Goal: Information Seeking & Learning: Learn about a topic

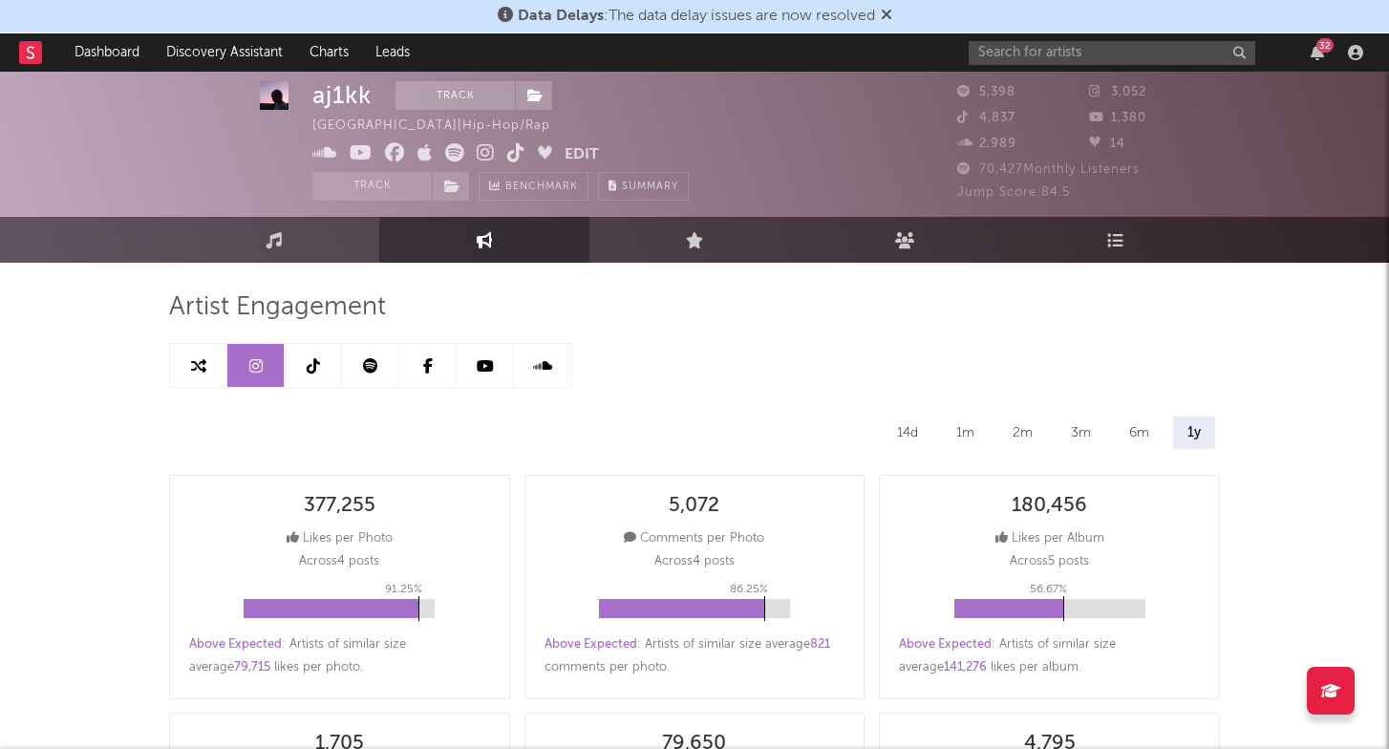
select select "6m"
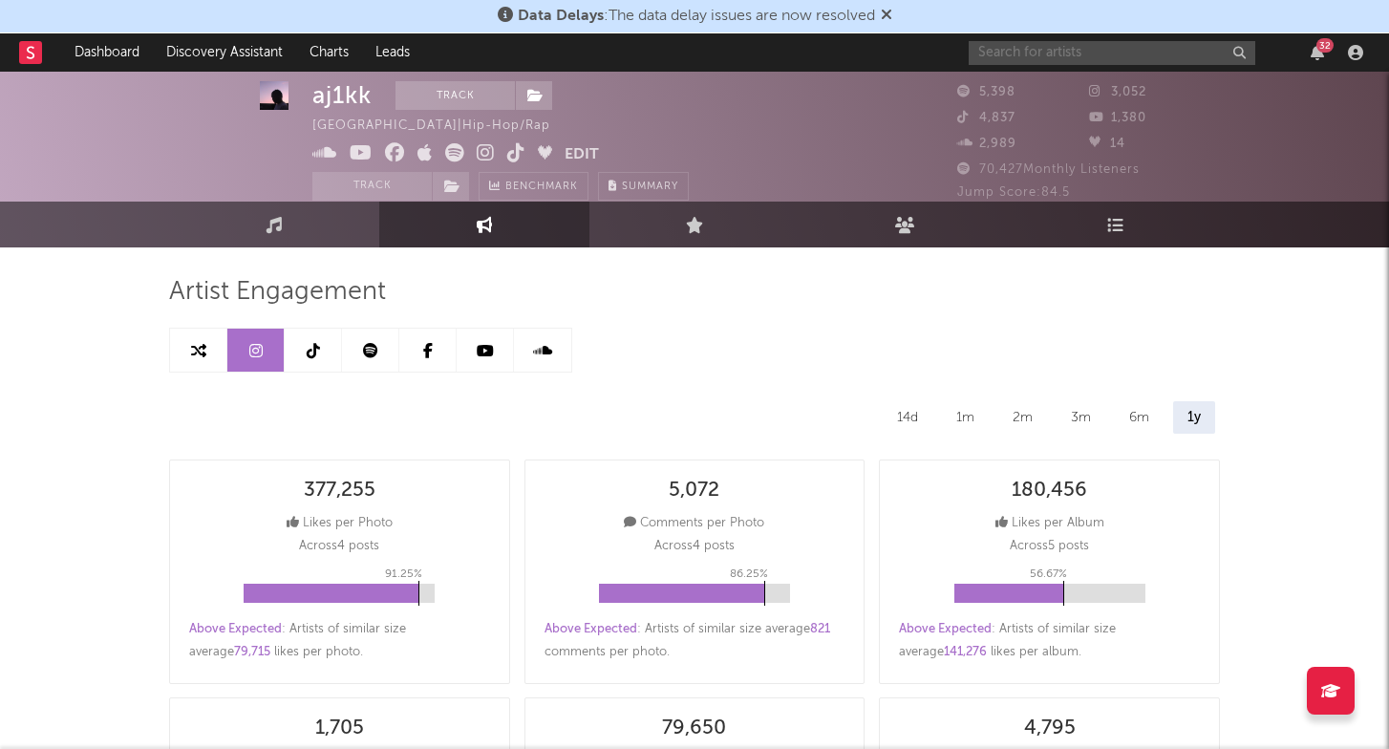
click at [1029, 50] on input "text" at bounding box center [1112, 53] width 287 height 24
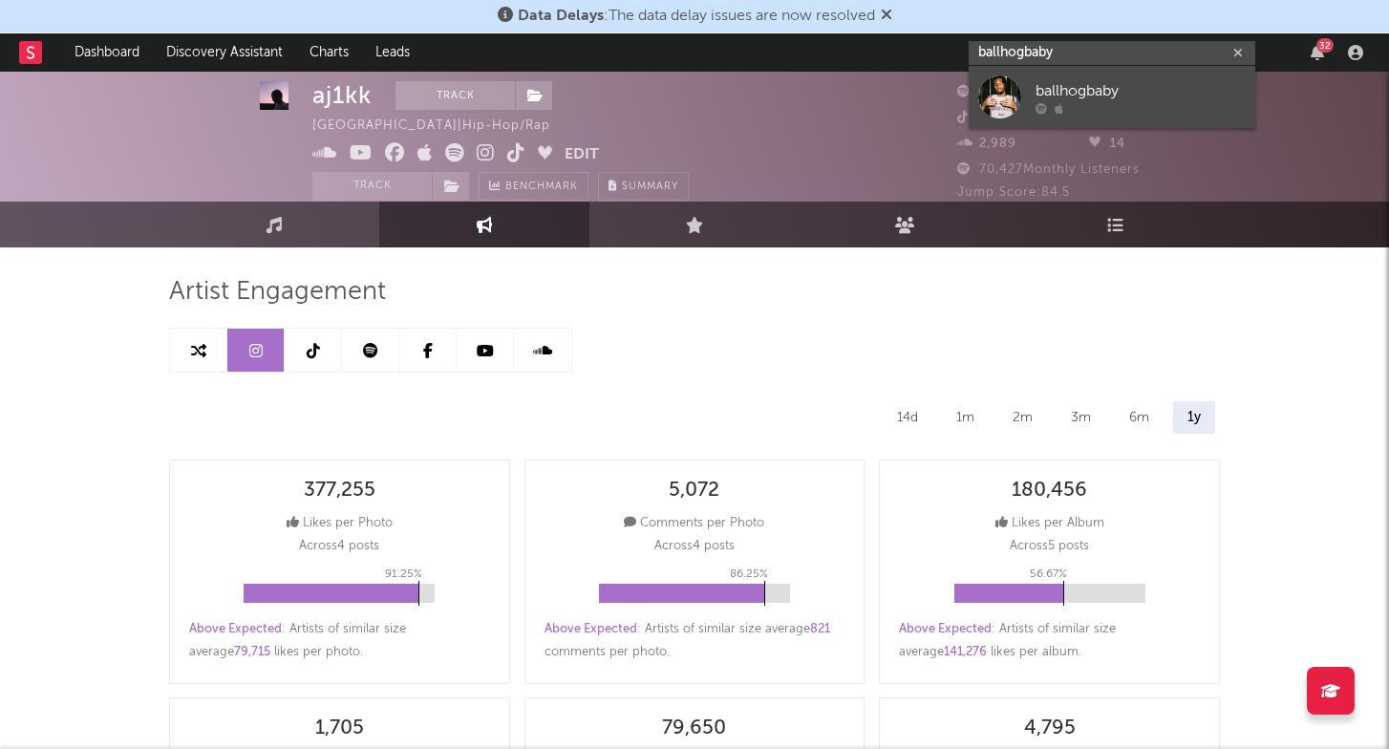
type input "ballhogbaby"
click at [1055, 116] on link "ballhogbaby" at bounding box center [1112, 97] width 287 height 62
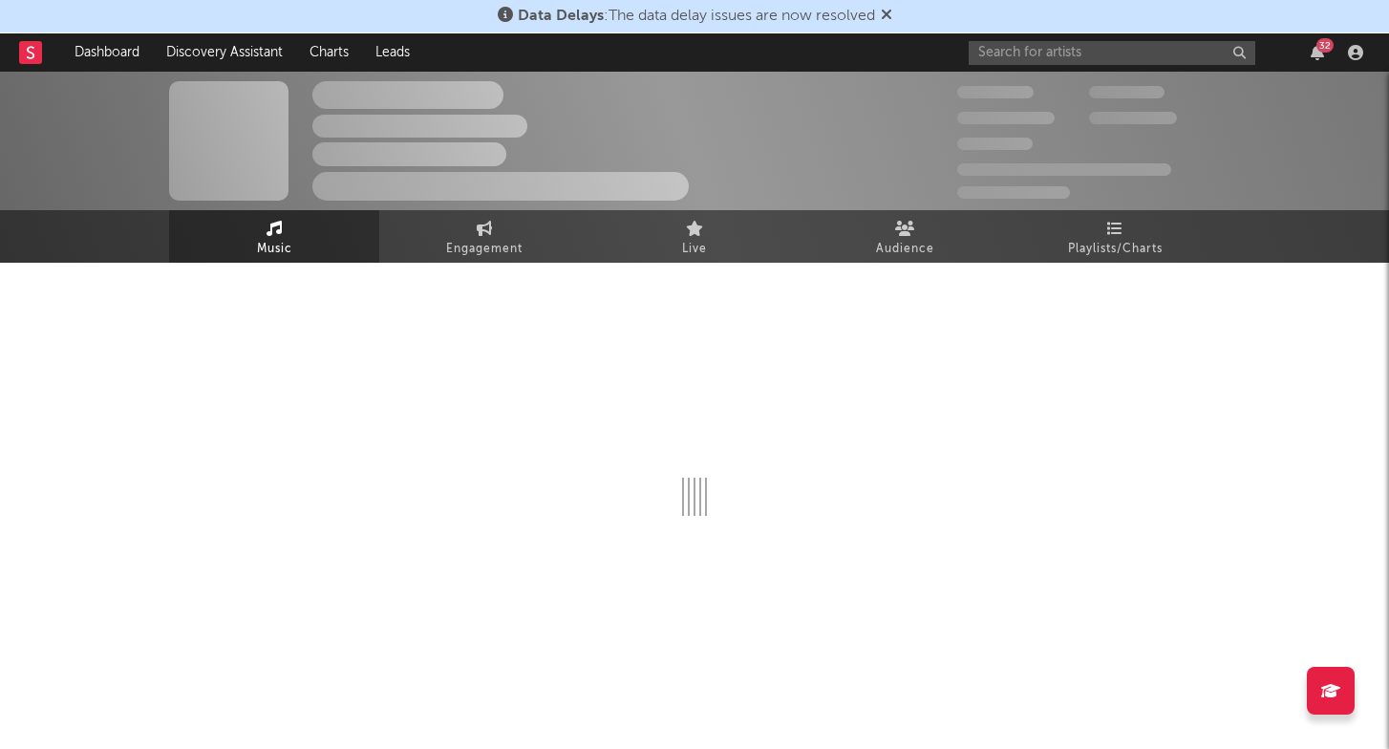
select select "1w"
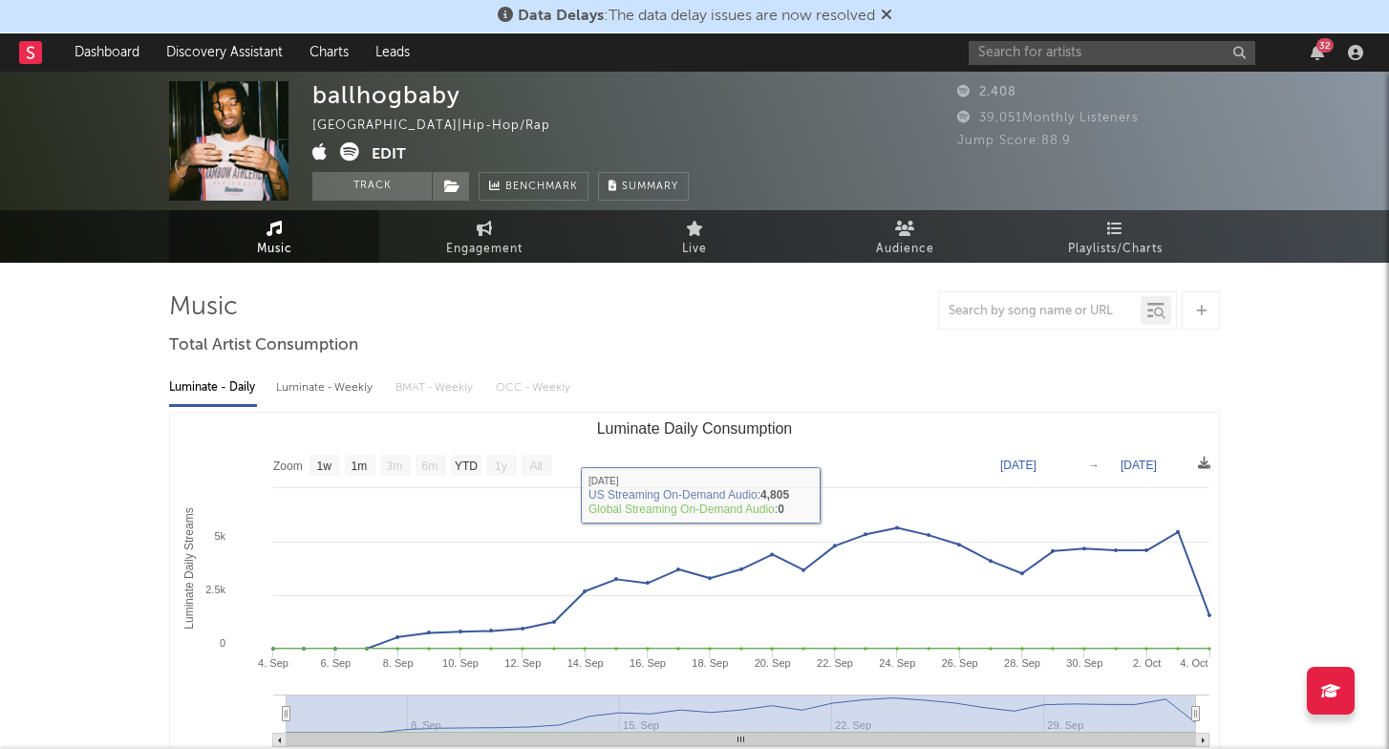
click at [321, 406] on div "Luminate - Daily Luminate - Weekly BMAT - Weekly OCC - Weekly Zoom 1w 1m 3m 6m …" at bounding box center [694, 581] width 1051 height 439
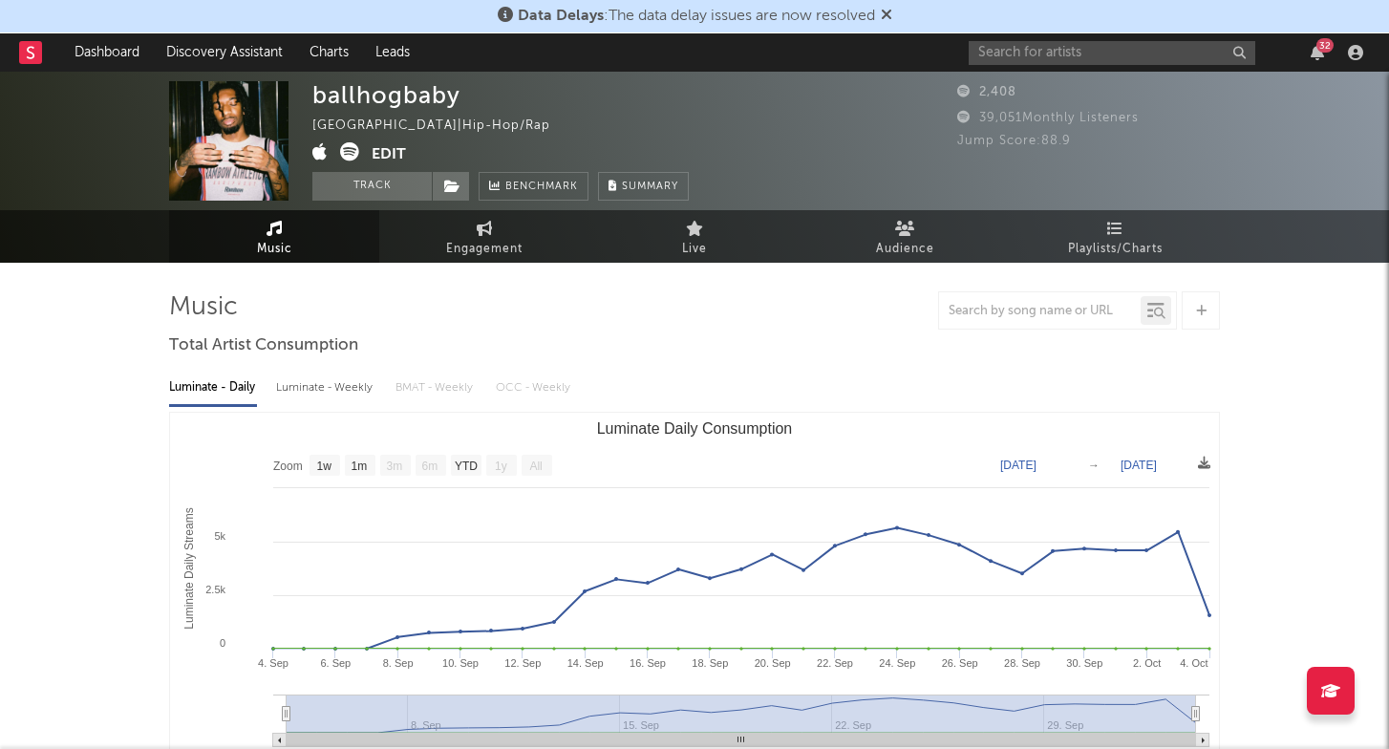
click at [354, 383] on div "Luminate - Weekly" at bounding box center [326, 388] width 100 height 32
select select "6m"
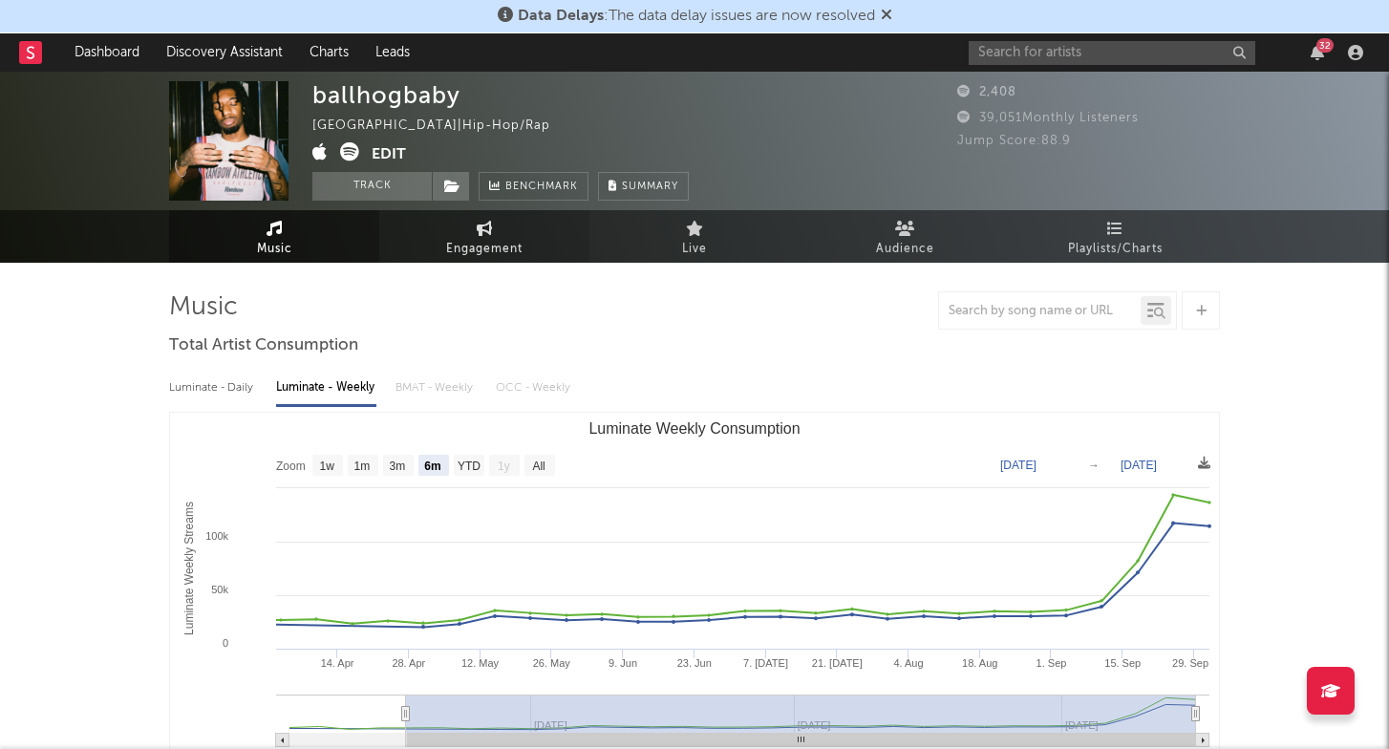
click at [497, 252] on span "Engagement" at bounding box center [484, 249] width 76 height 23
select select "1w"
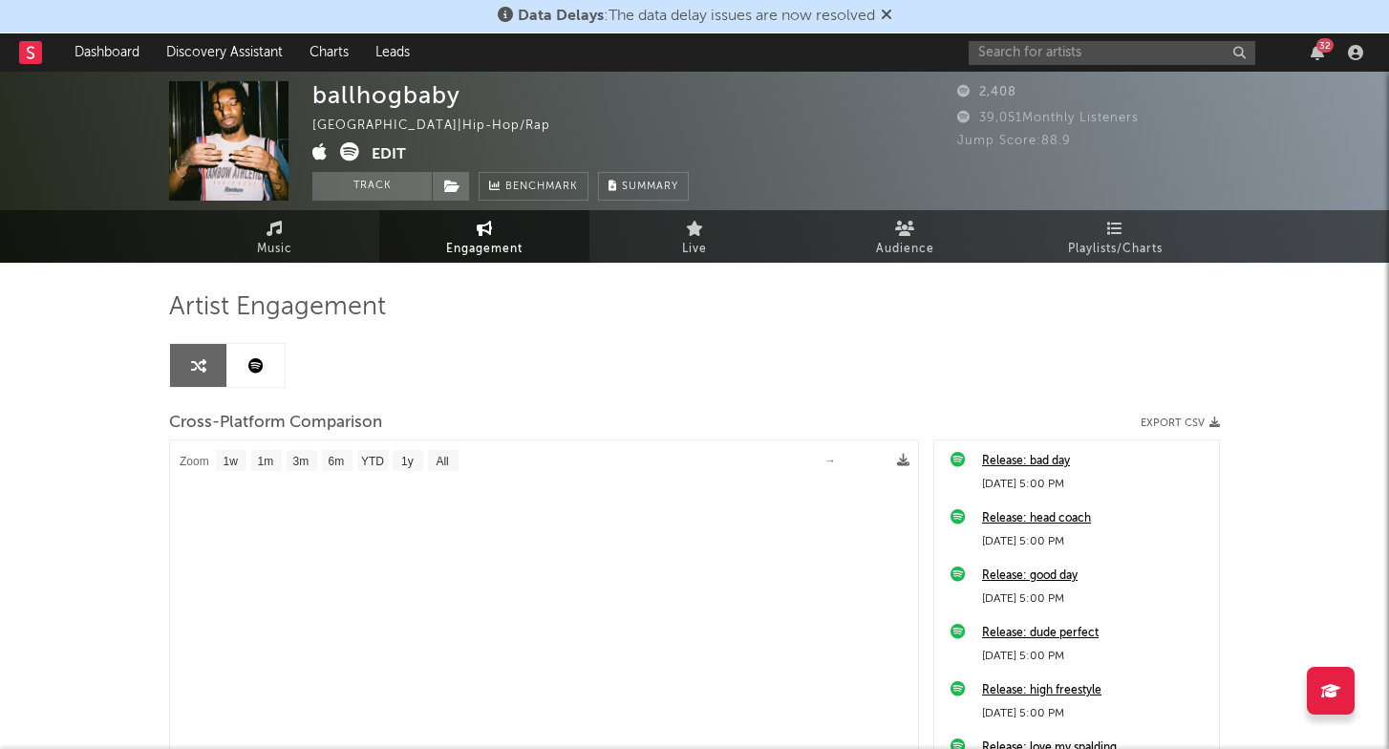
select select "1m"
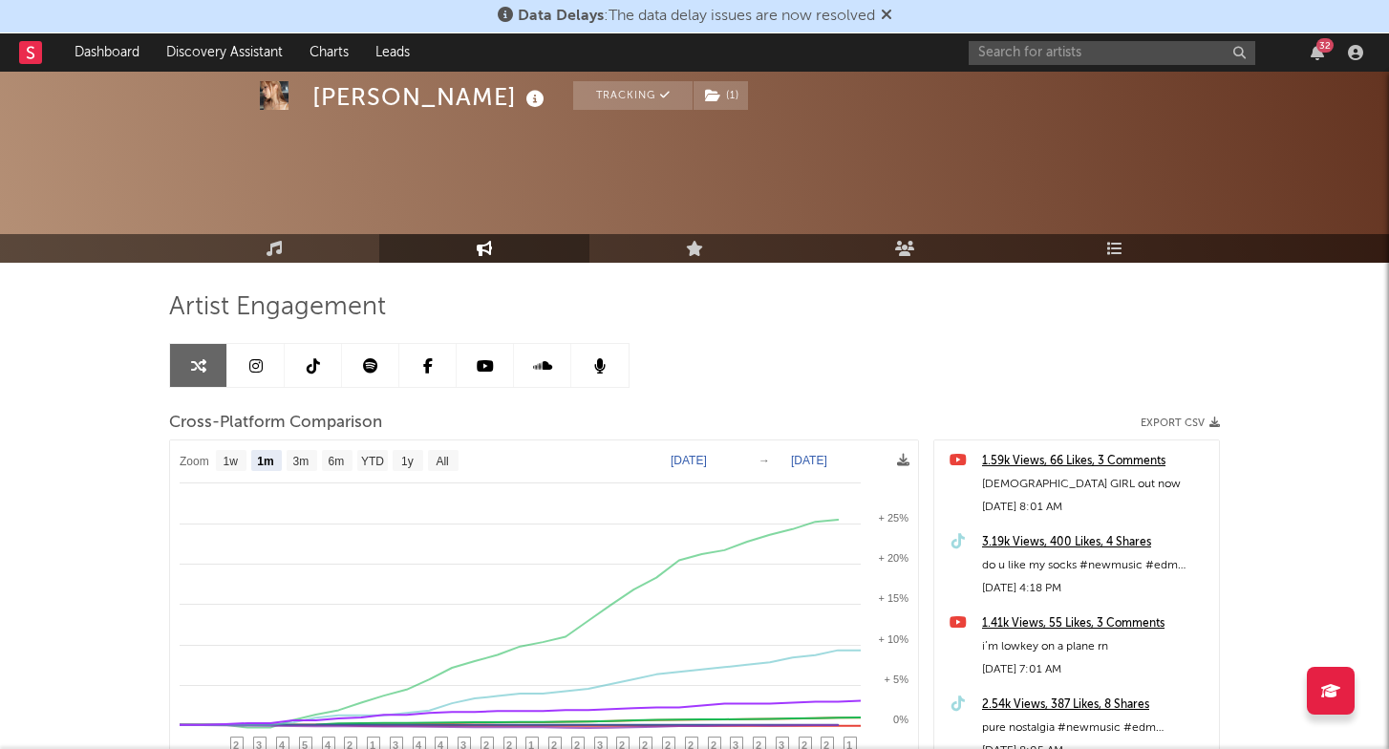
select select "1m"
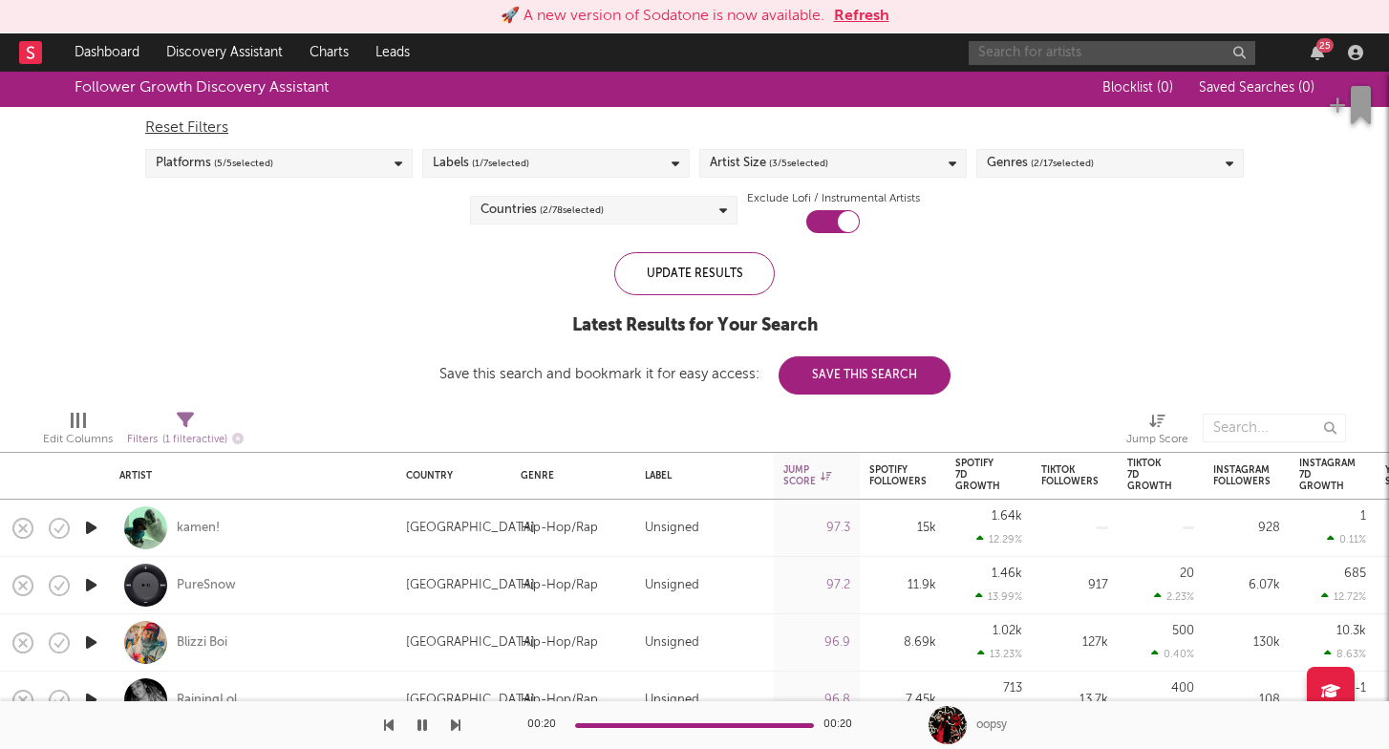
click at [1069, 52] on input "text" at bounding box center [1112, 53] width 287 height 24
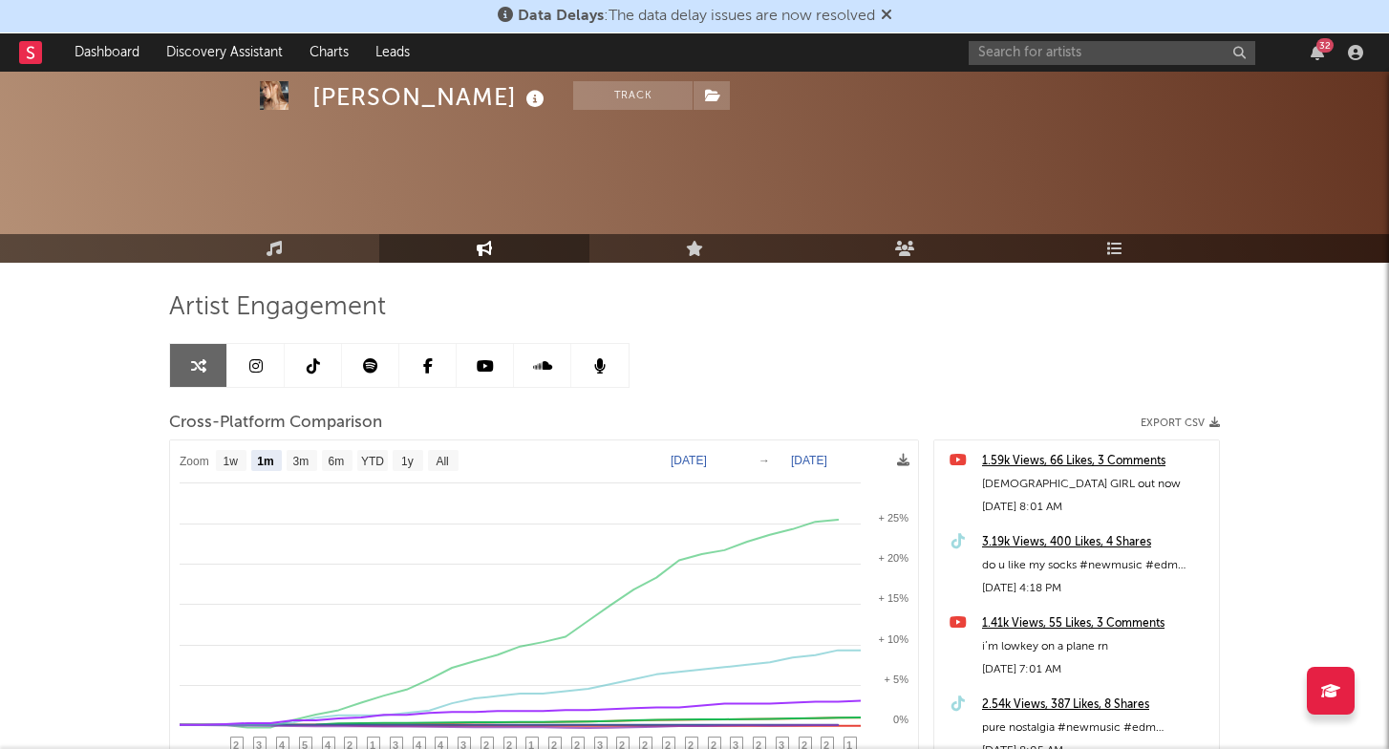
select select "1m"
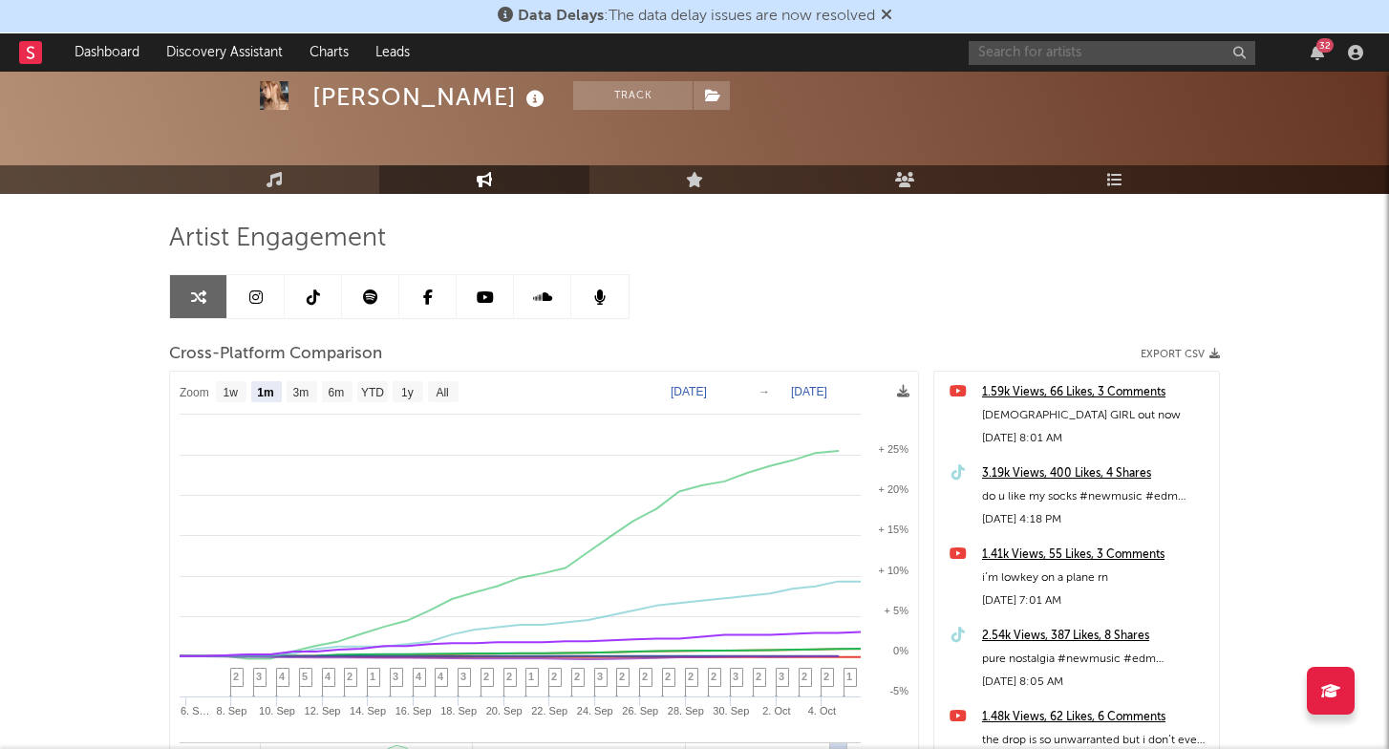
click at [1001, 53] on input "text" at bounding box center [1112, 53] width 287 height 24
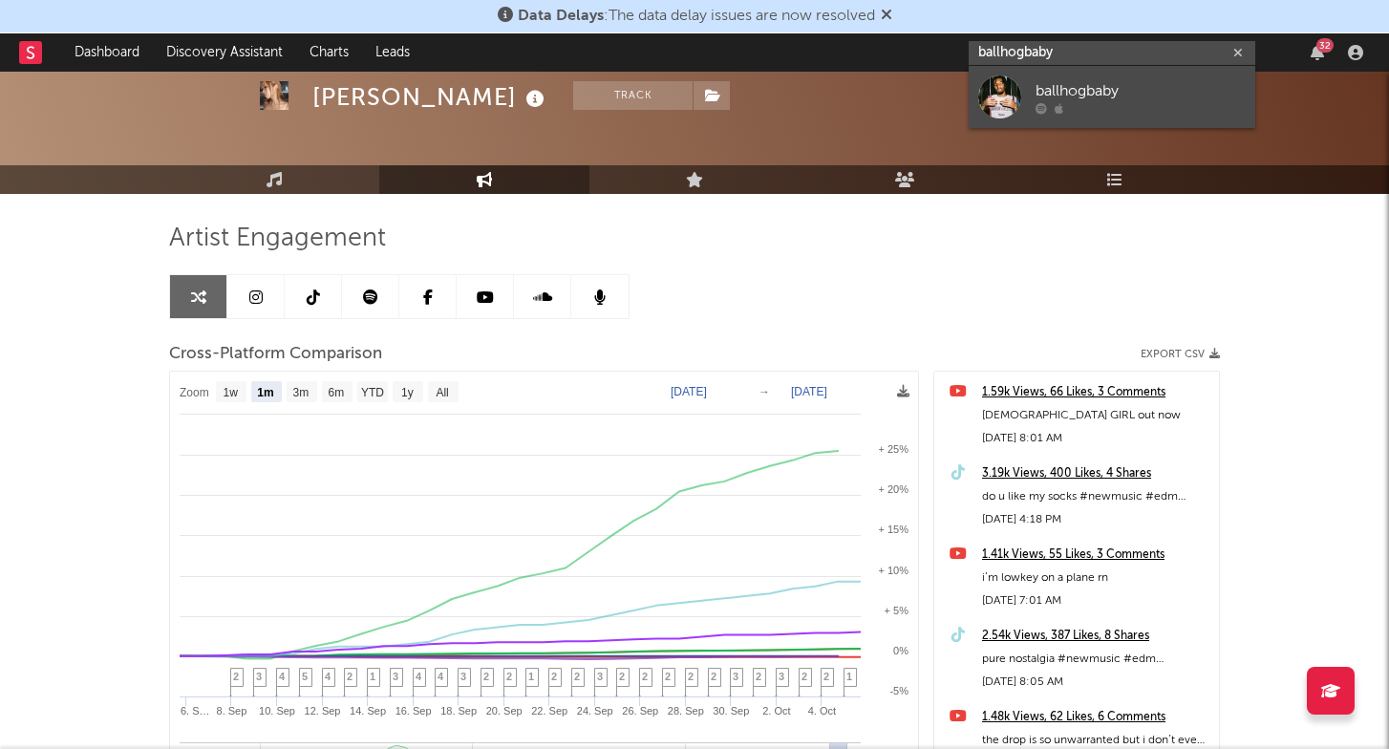
type input "ballhogbaby"
click at [1052, 98] on div "ballhogbaby" at bounding box center [1141, 90] width 210 height 23
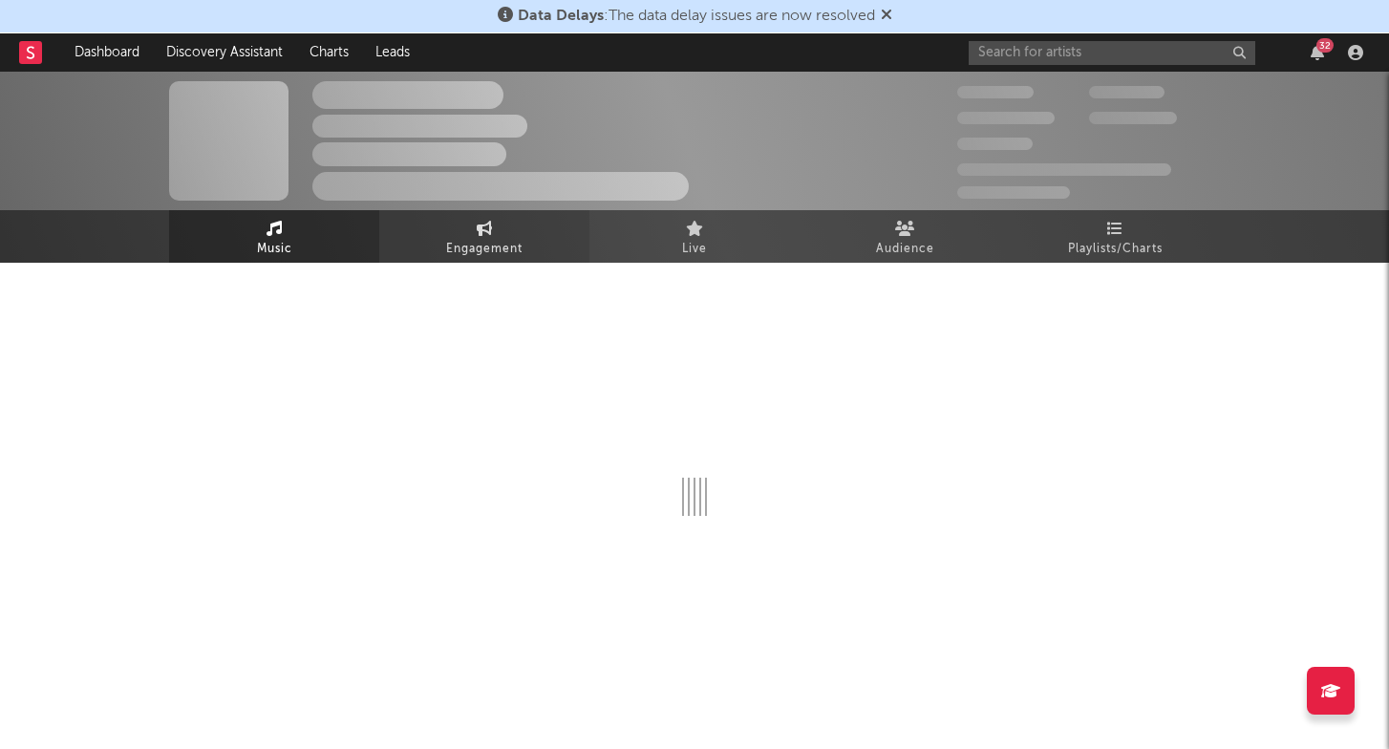
select select "1w"
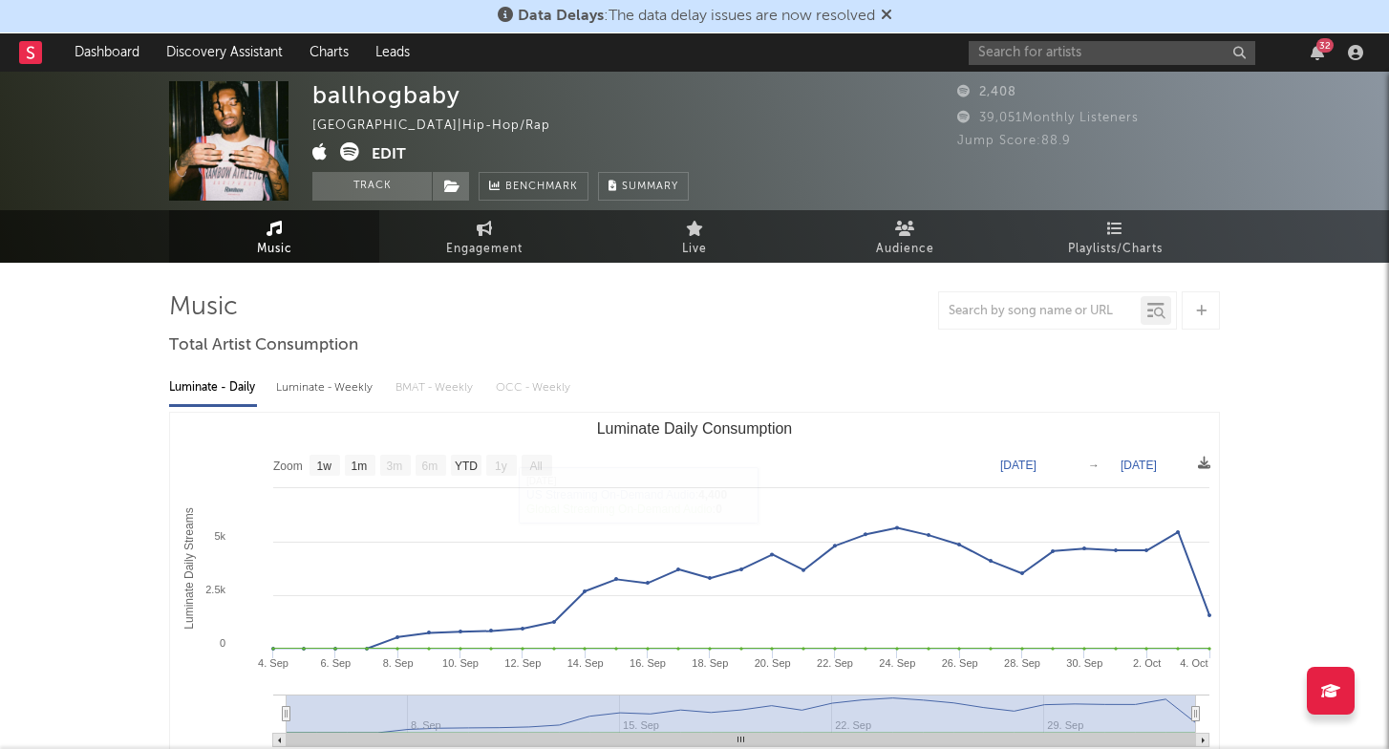
click at [358, 387] on div "Luminate - Weekly" at bounding box center [326, 388] width 100 height 32
select select "6m"
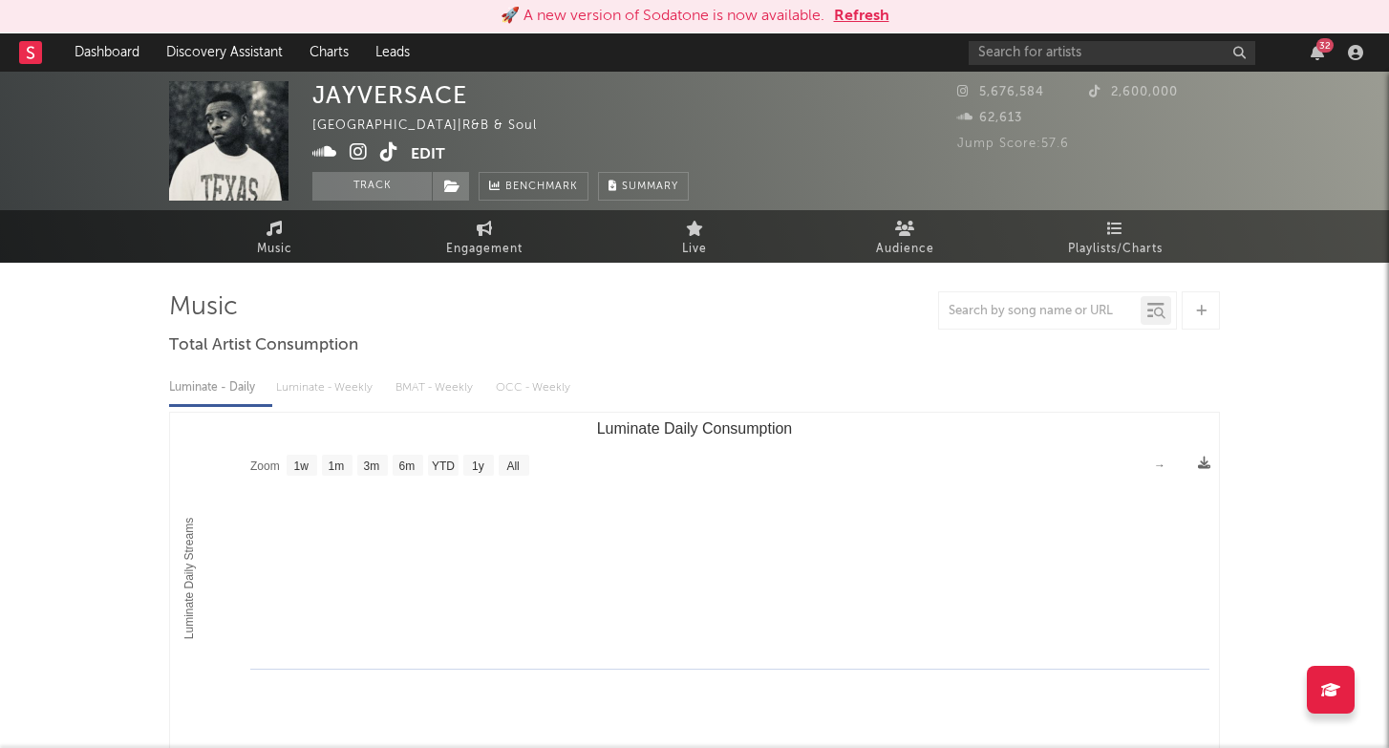
select select "1w"
click at [1093, 51] on input "text" at bounding box center [1112, 53] width 287 height 24
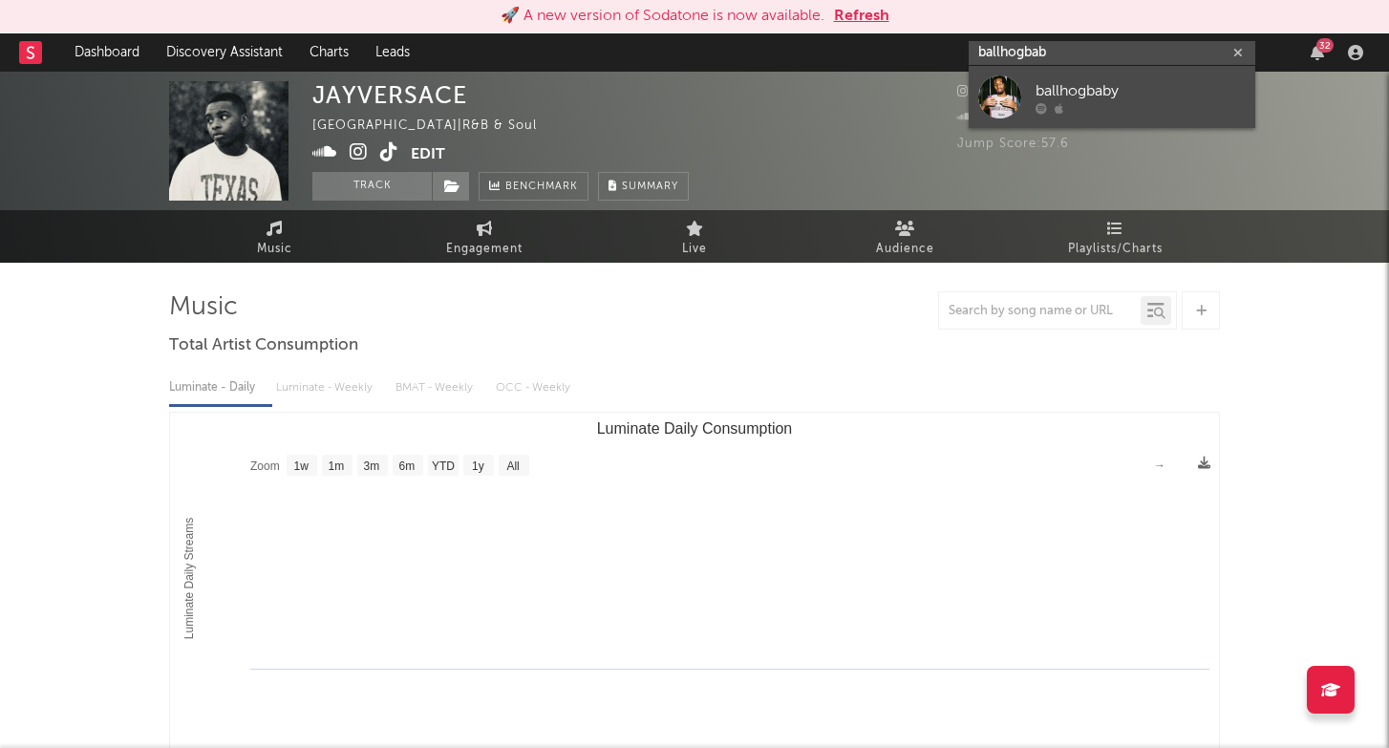
type input "ballhogbab"
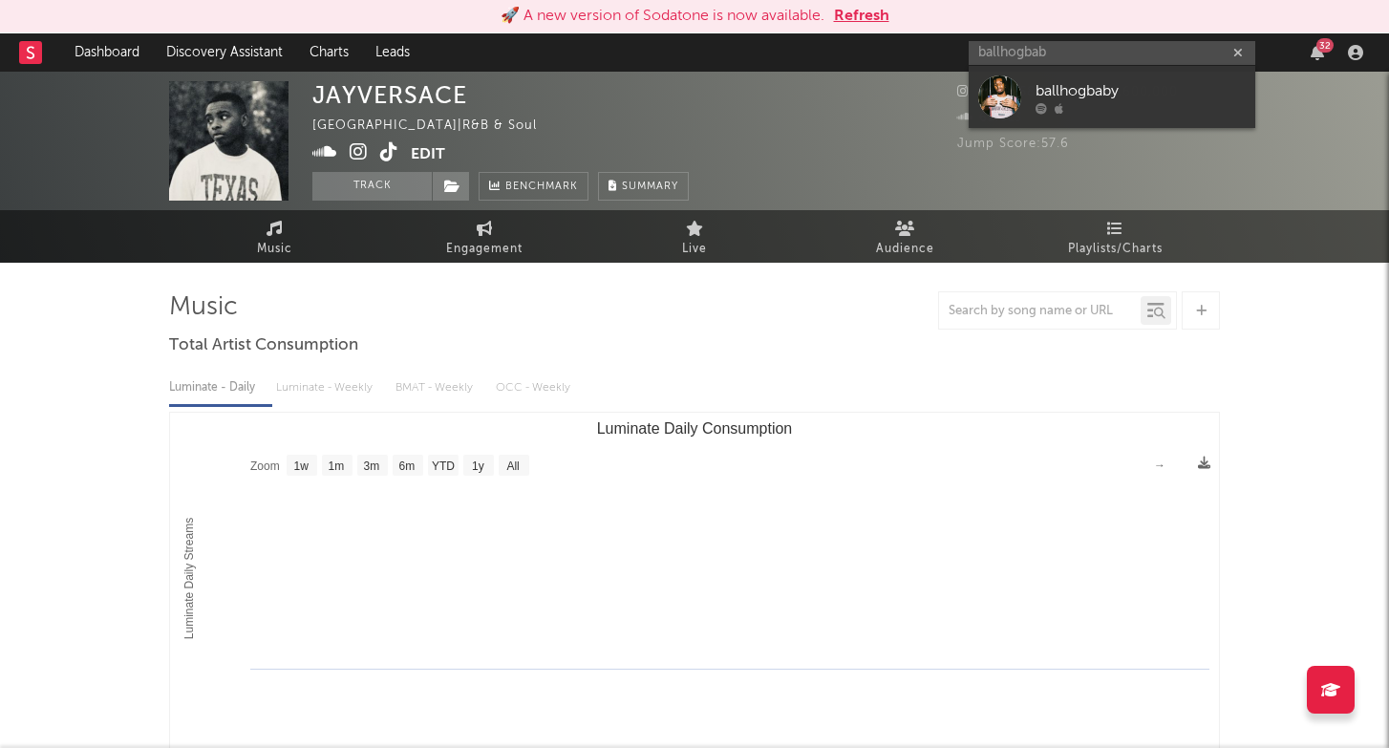
click at [1061, 91] on div "ballhogbaby" at bounding box center [1141, 90] width 210 height 23
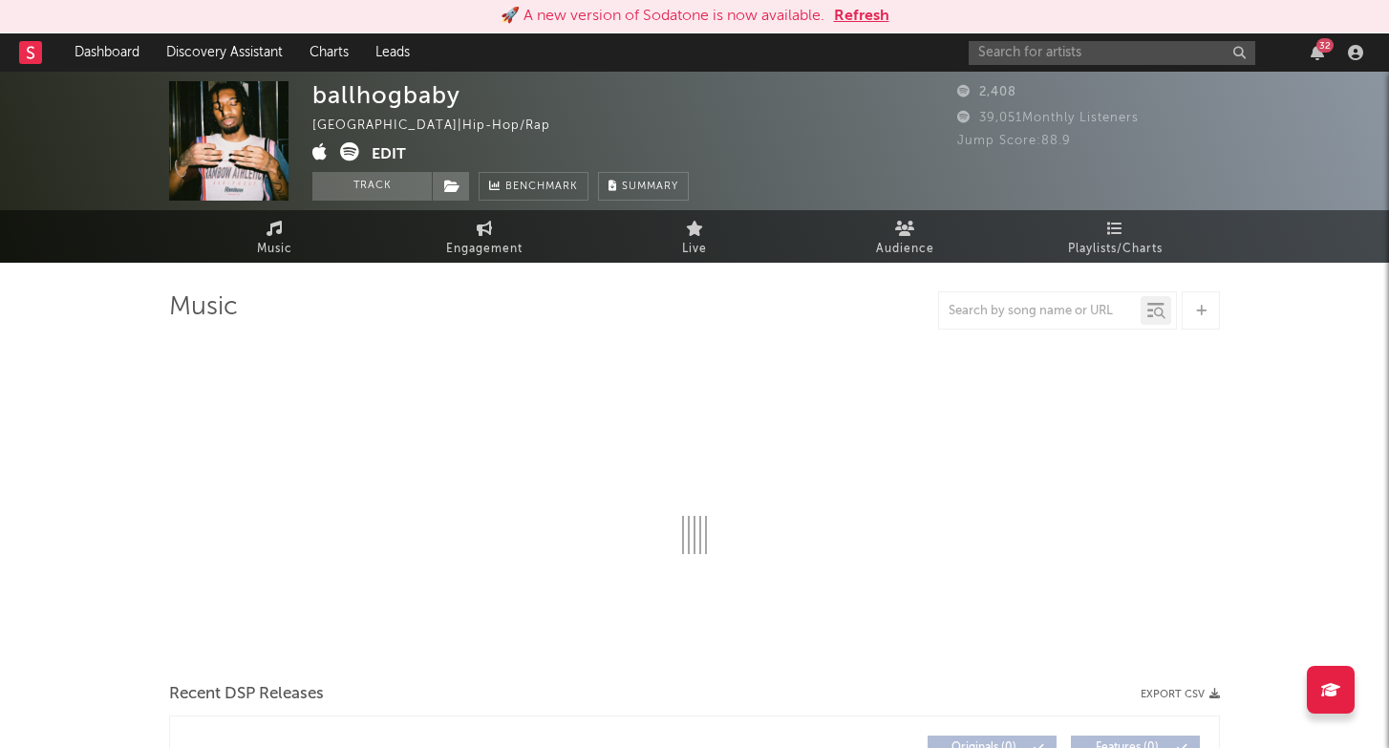
select select "1w"
